Goal: Find specific page/section: Find specific page/section

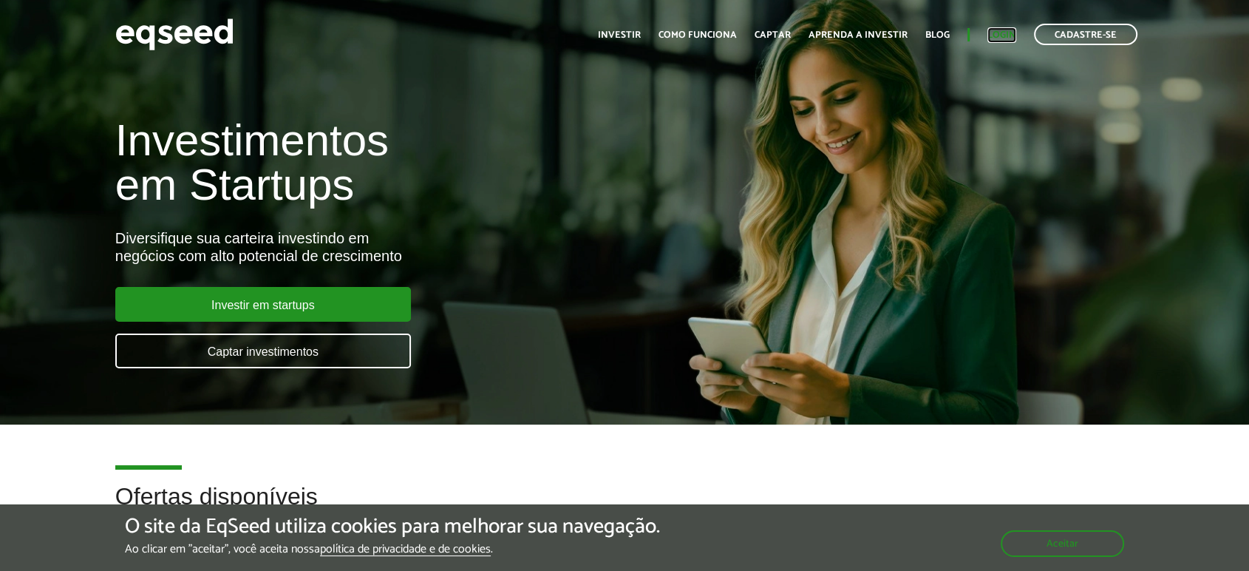
click at [1010, 30] on link "Login" at bounding box center [1002, 35] width 29 height 10
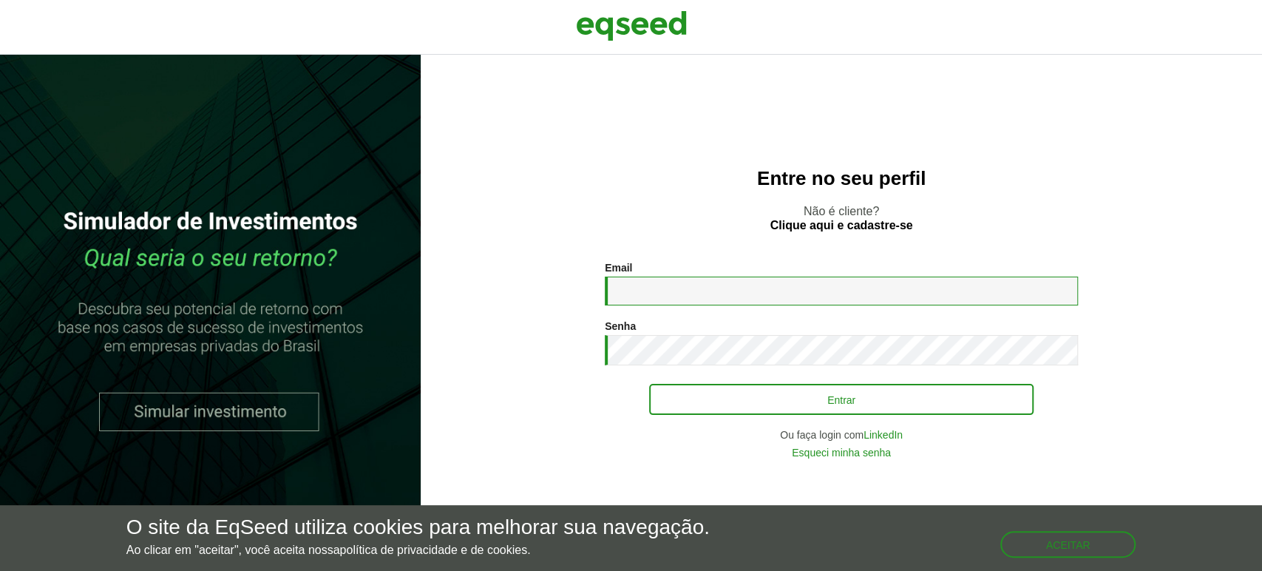
type input "**********"
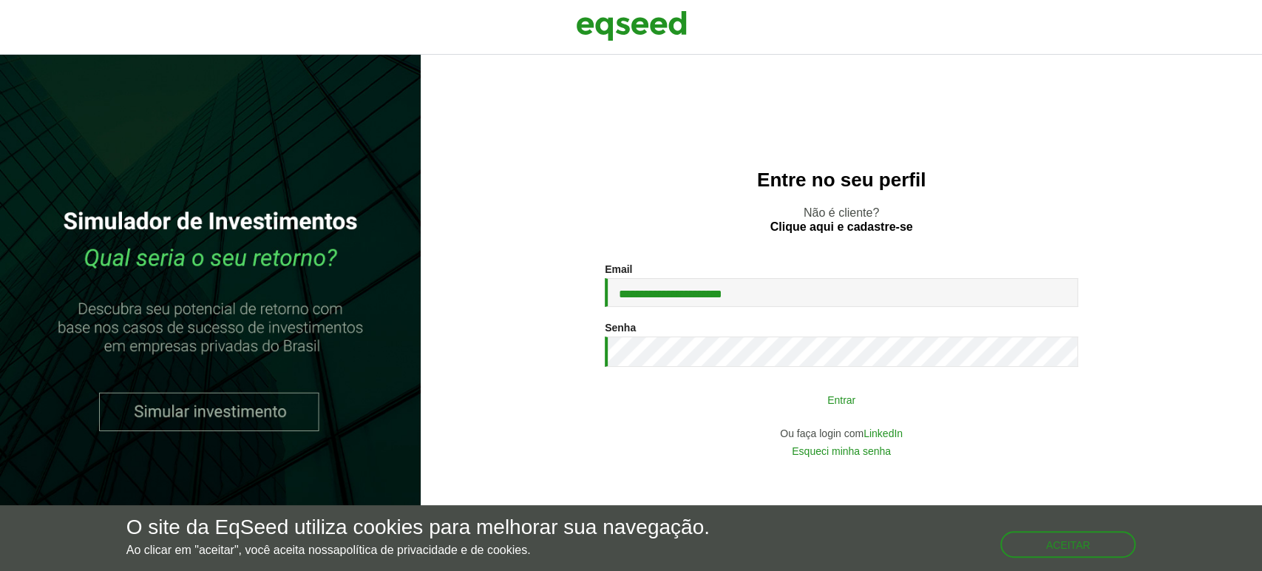
click at [815, 395] on button "Entrar" at bounding box center [841, 399] width 384 height 28
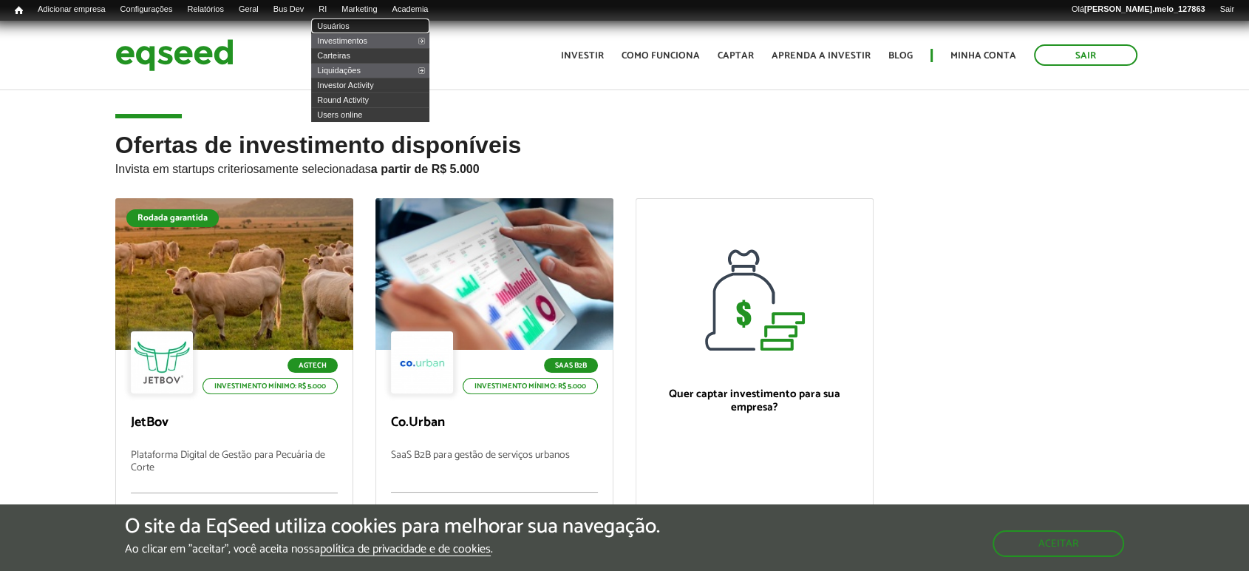
click at [355, 27] on link "Usuários" at bounding box center [370, 25] width 118 height 15
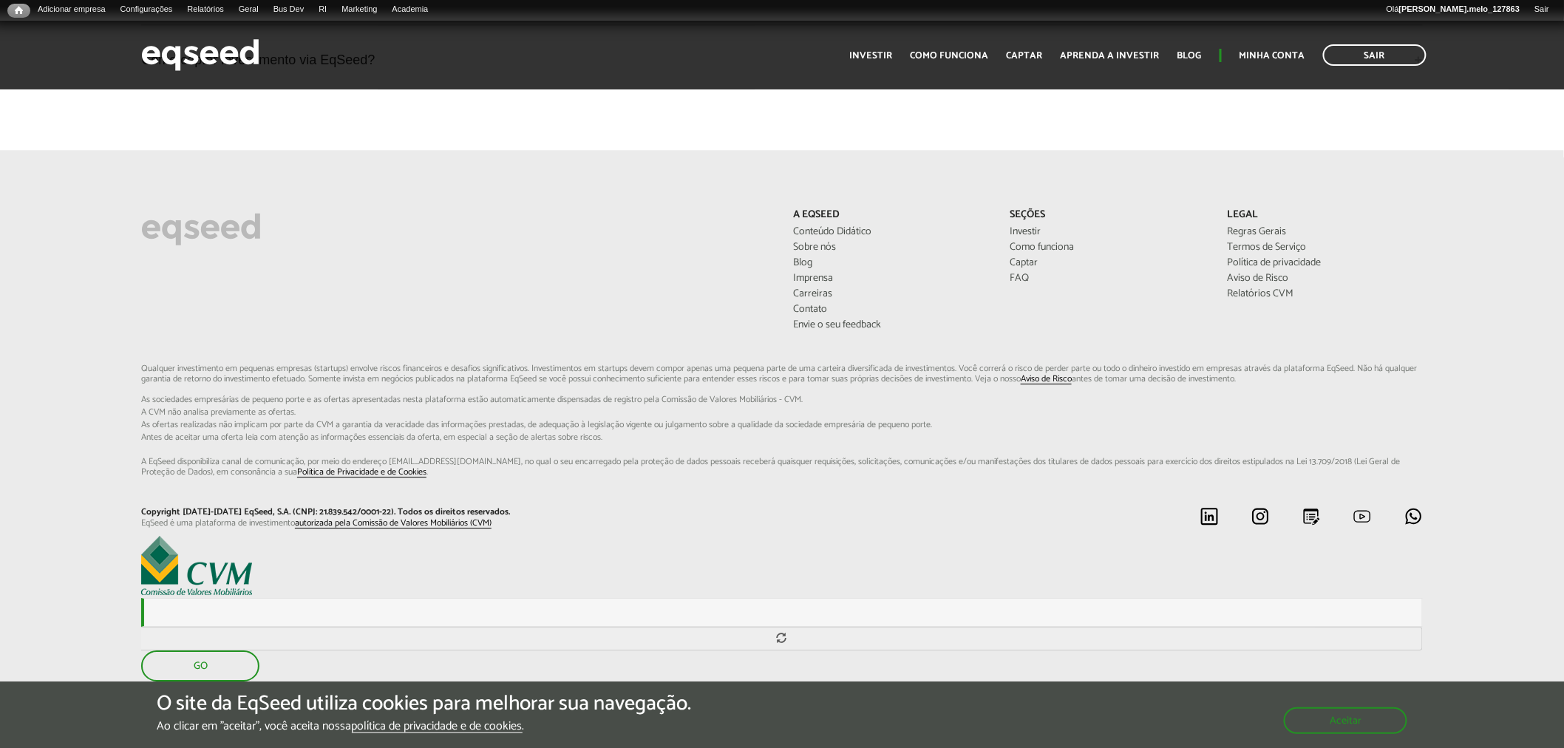
scroll to position [3980, 0]
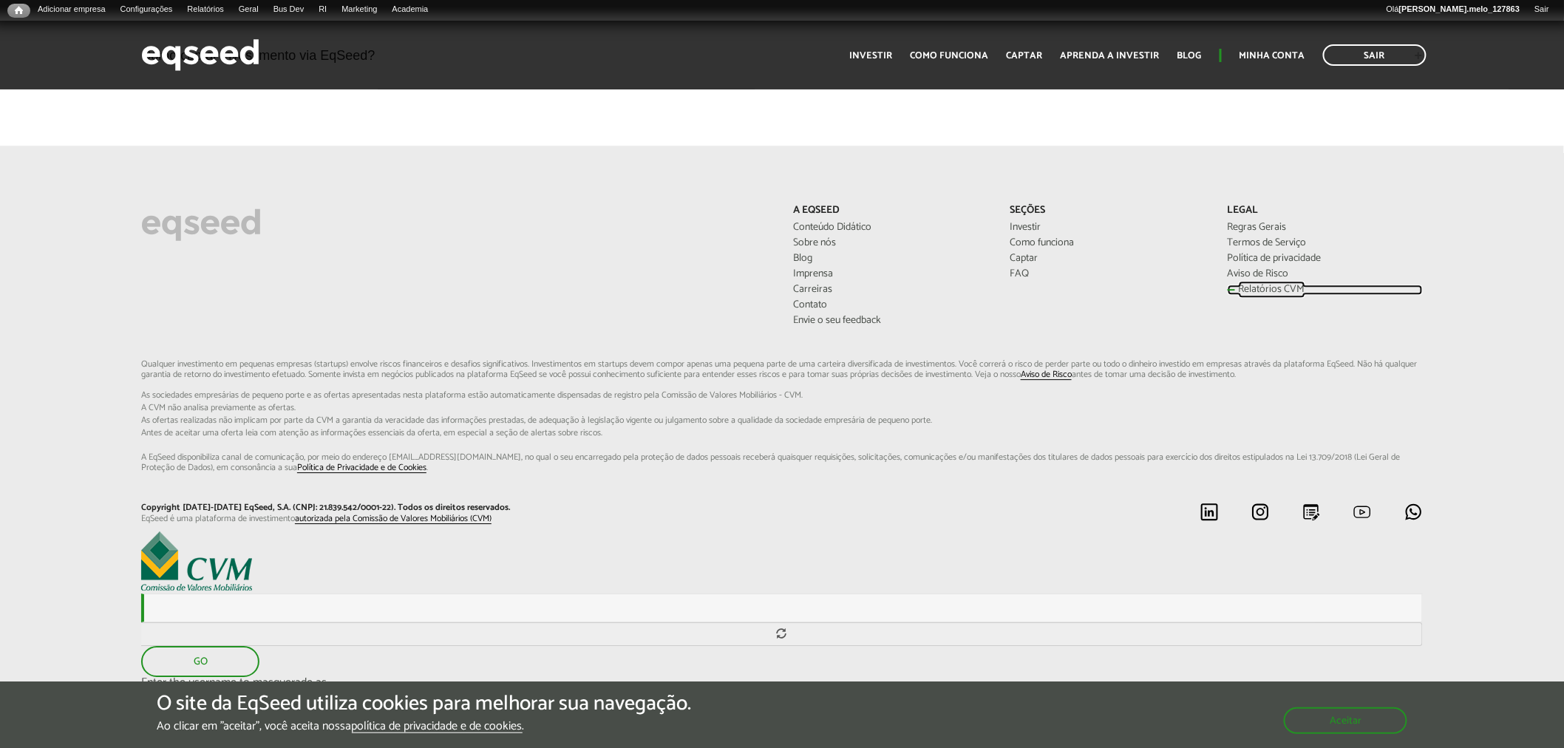
click at [1274, 285] on link "Relatórios CVM" at bounding box center [1325, 290] width 195 height 10
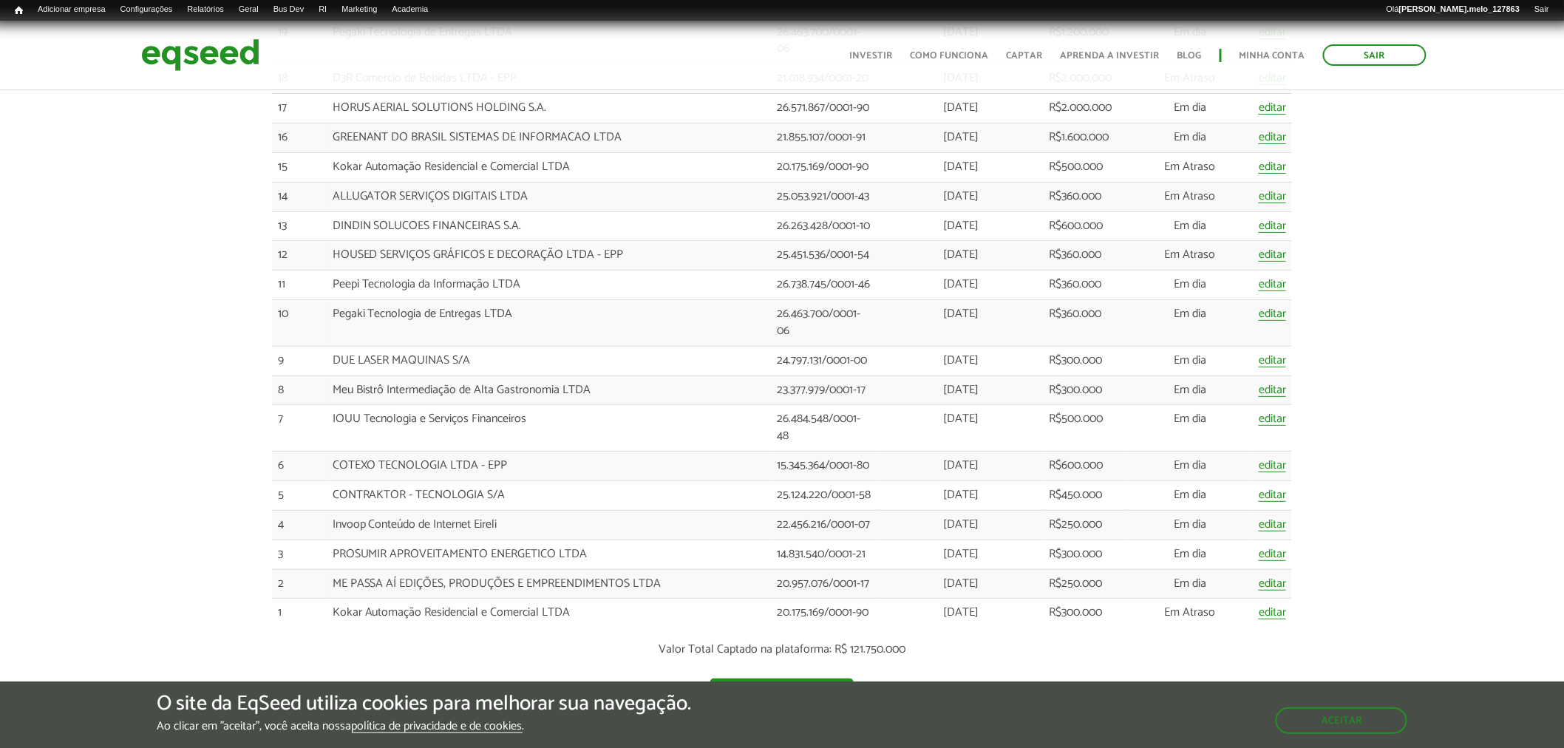
scroll to position [2546, 0]
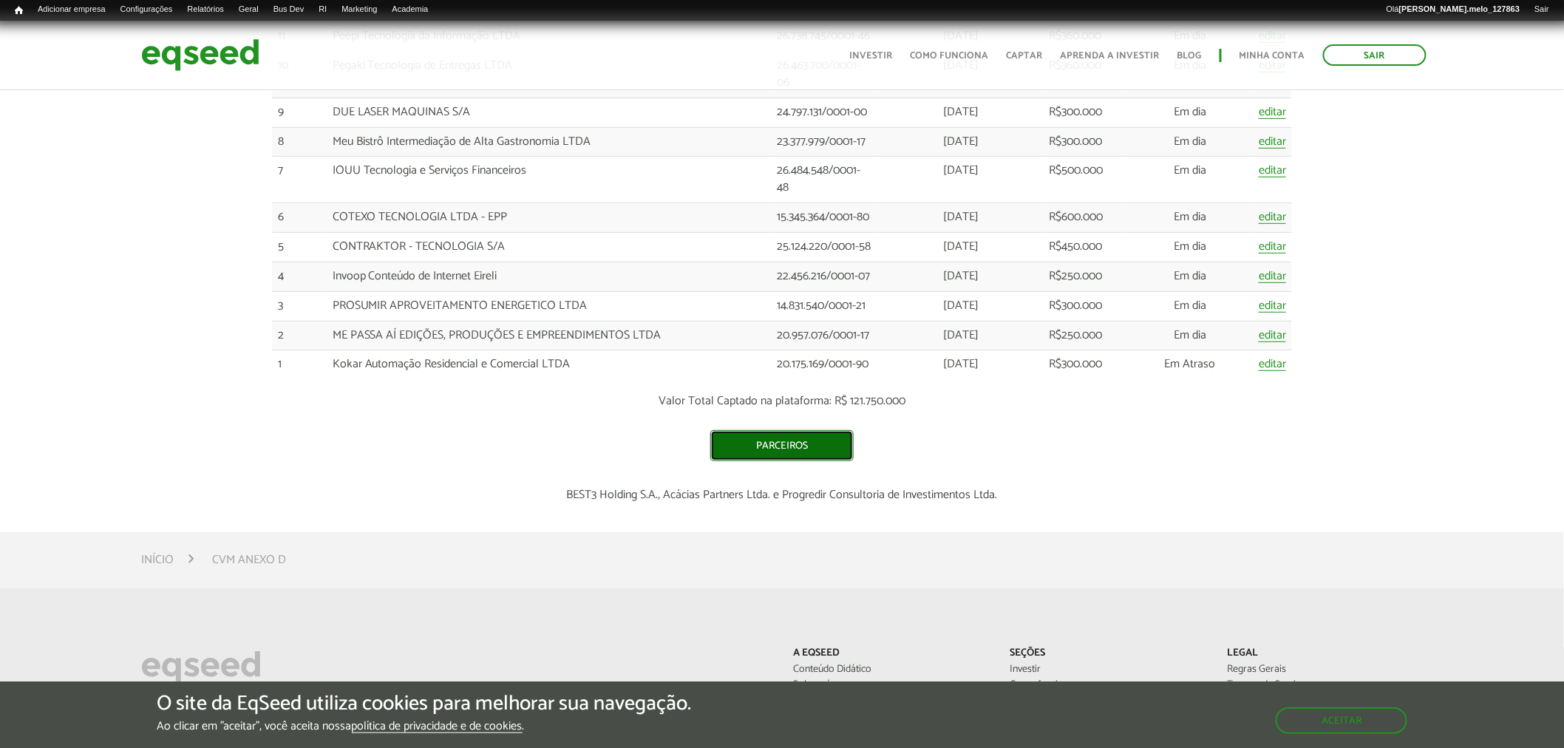
click at [792, 458] on link "Parceiros" at bounding box center [781, 445] width 143 height 31
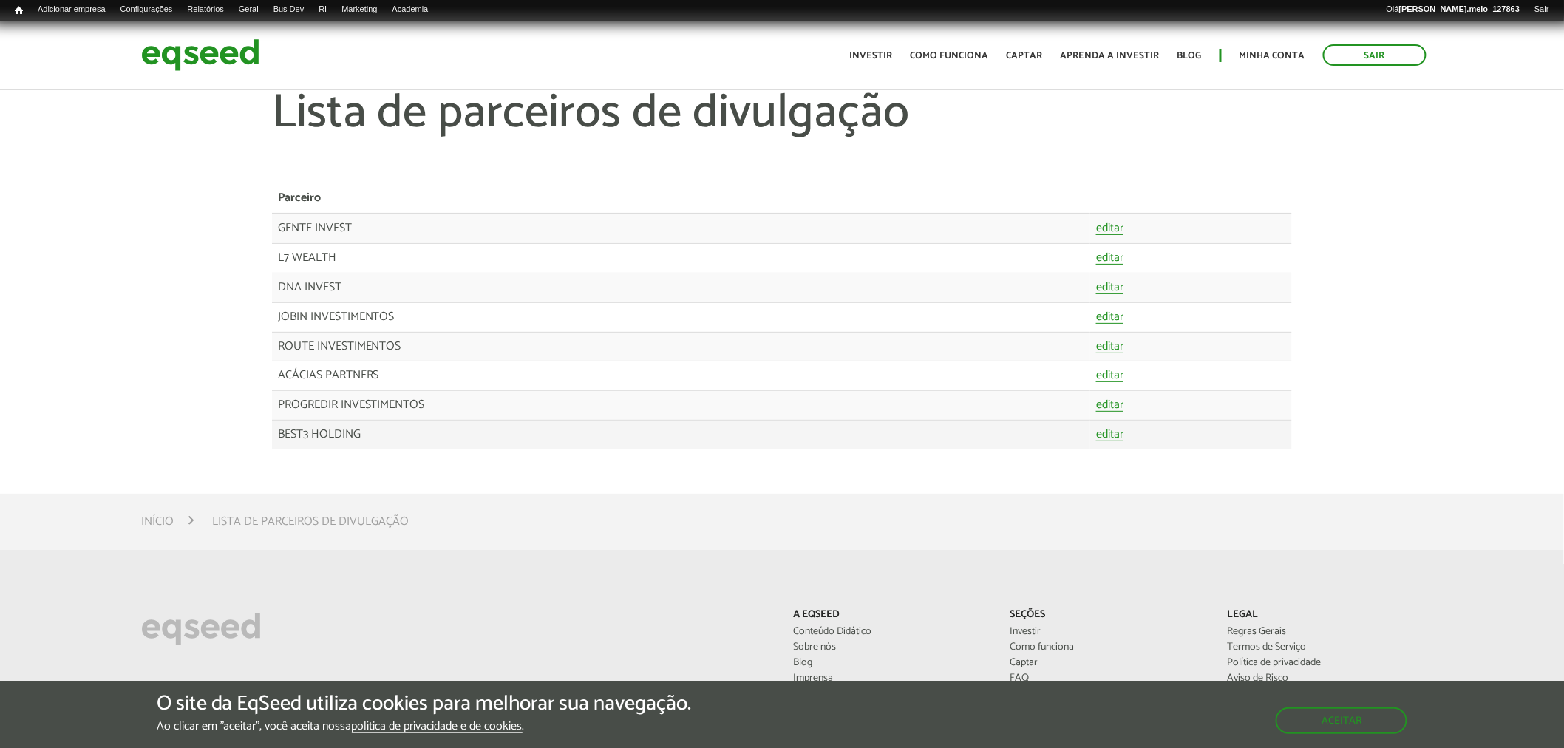
click at [373, 440] on td "BEST3 HOLDING" at bounding box center [681, 435] width 819 height 29
drag, startPoint x: 384, startPoint y: 438, endPoint x: 275, endPoint y: 443, distance: 109.6
click at [275, 443] on td "BEST3 HOLDING" at bounding box center [681, 435] width 819 height 29
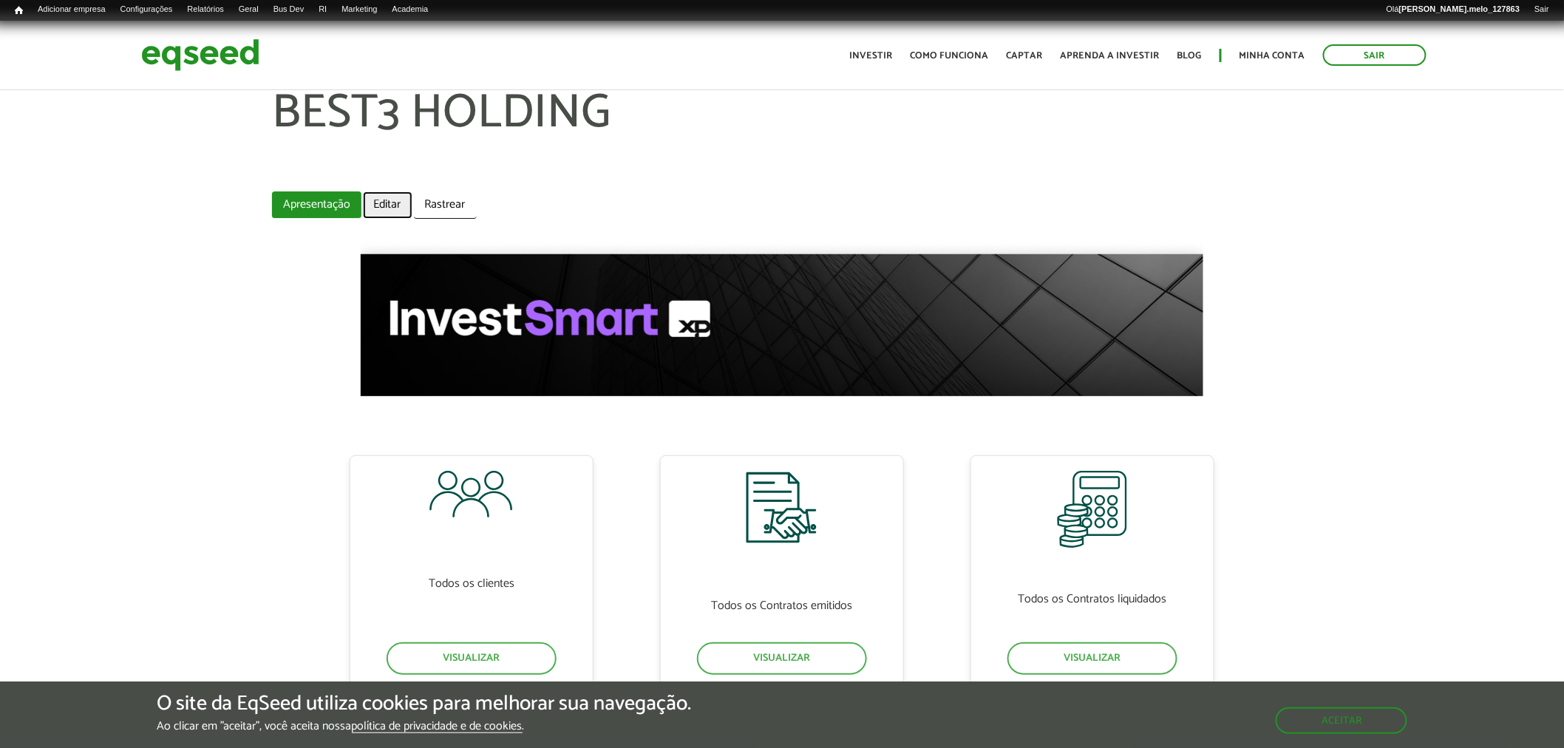
click at [401, 217] on link "Editar" at bounding box center [388, 204] width 50 height 27
